Goal: Task Accomplishment & Management: Manage account settings

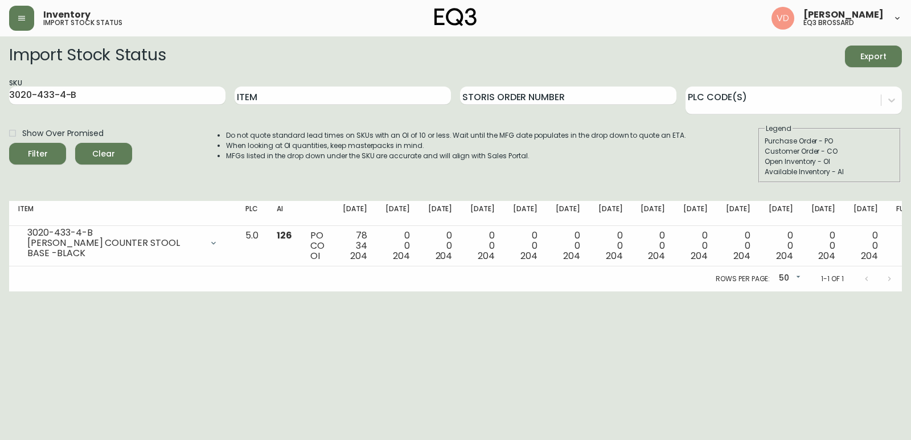
click at [19, 18] on icon "button" at bounding box center [21, 18] width 7 height 5
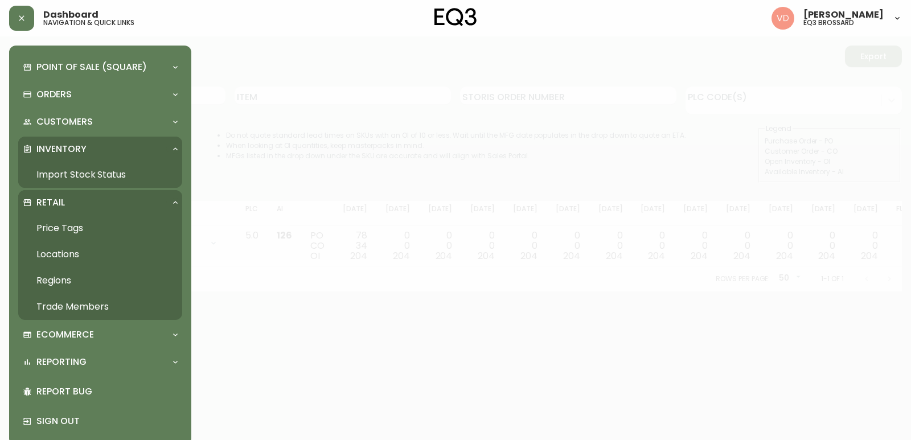
click at [90, 302] on link "Trade Members" at bounding box center [100, 307] width 164 height 26
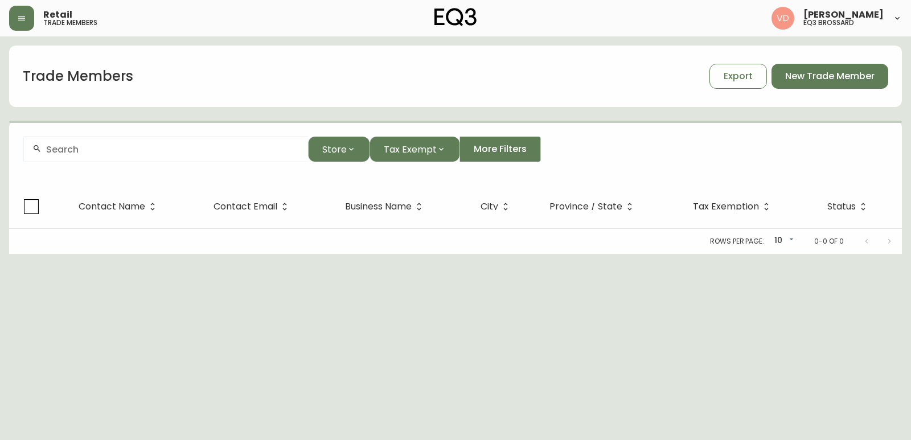
click at [204, 155] on div at bounding box center [165, 150] width 285 height 26
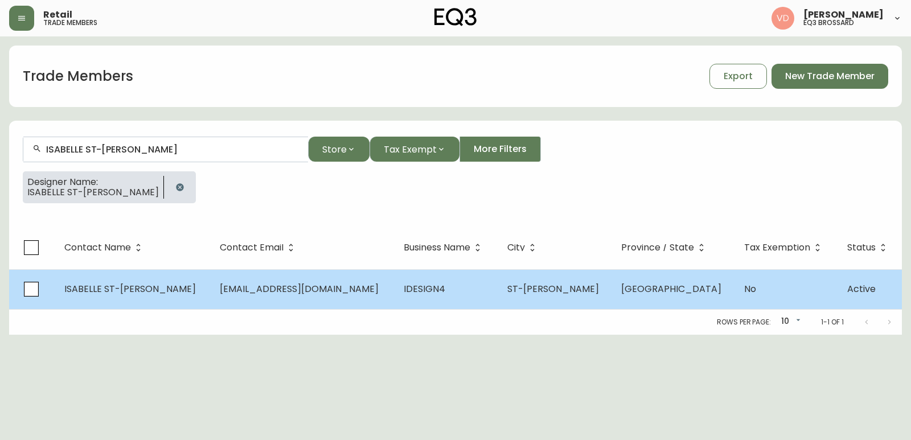
type input "ISABELLE ST-[PERSON_NAME]"
click at [120, 287] on span "ISABELLE ST-[PERSON_NAME]" at bounding box center [130, 289] width 132 height 13
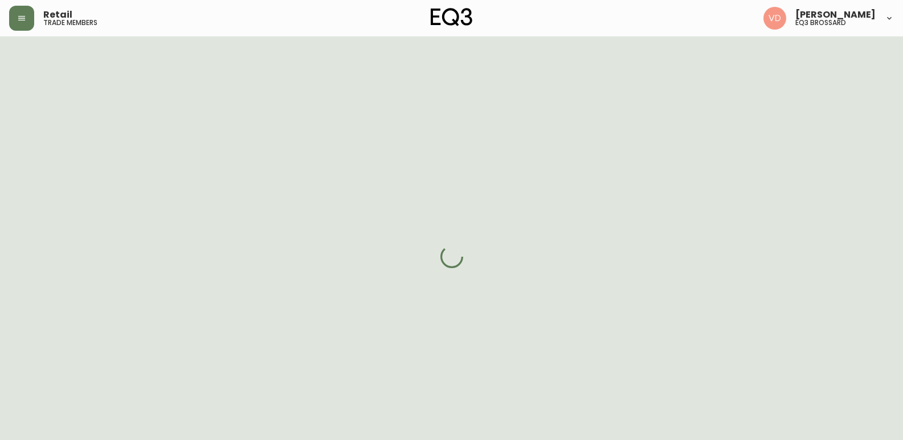
select select "QC"
select select "CA"
select select "CA_FR"
select select "Other"
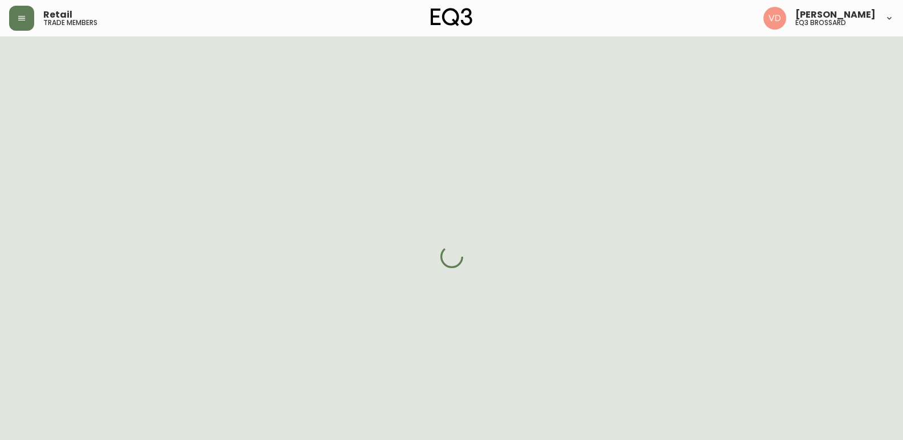
select select "cjw10z96u00fa6gs0941re9ze"
select select "false"
